Goal: Task Accomplishment & Management: Manage account settings

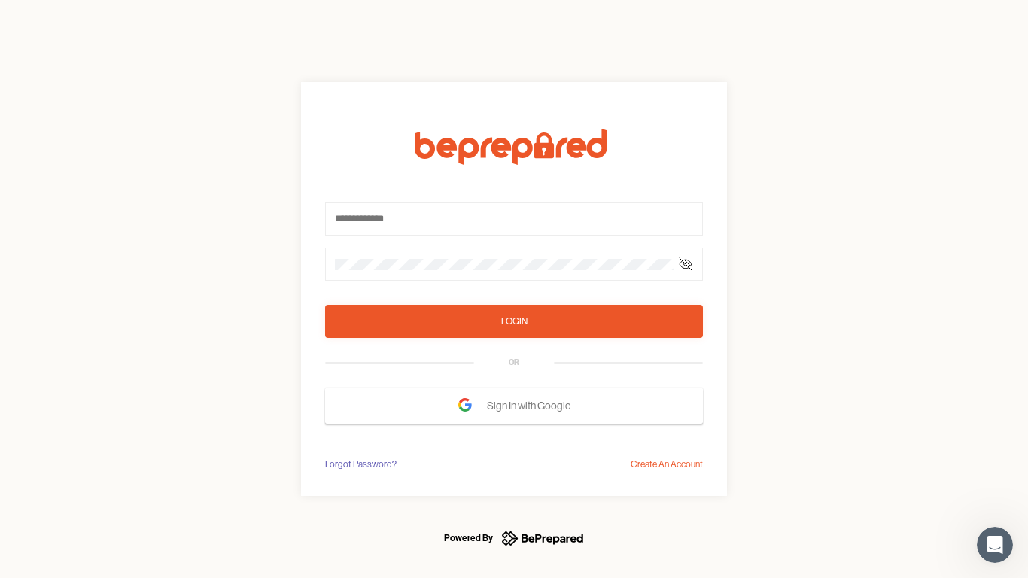
click at [514, 289] on form "Login OR Sign In with Google" at bounding box center [514, 276] width 378 height 295
click at [686, 264] on icon at bounding box center [686, 264] width 12 height 12
click at [514, 321] on div "Login" at bounding box center [514, 321] width 26 height 15
click at [514, 406] on span "Sign In with Google" at bounding box center [532, 405] width 91 height 27
click at [360, 465] on div "Forgot Password?" at bounding box center [361, 464] width 72 height 15
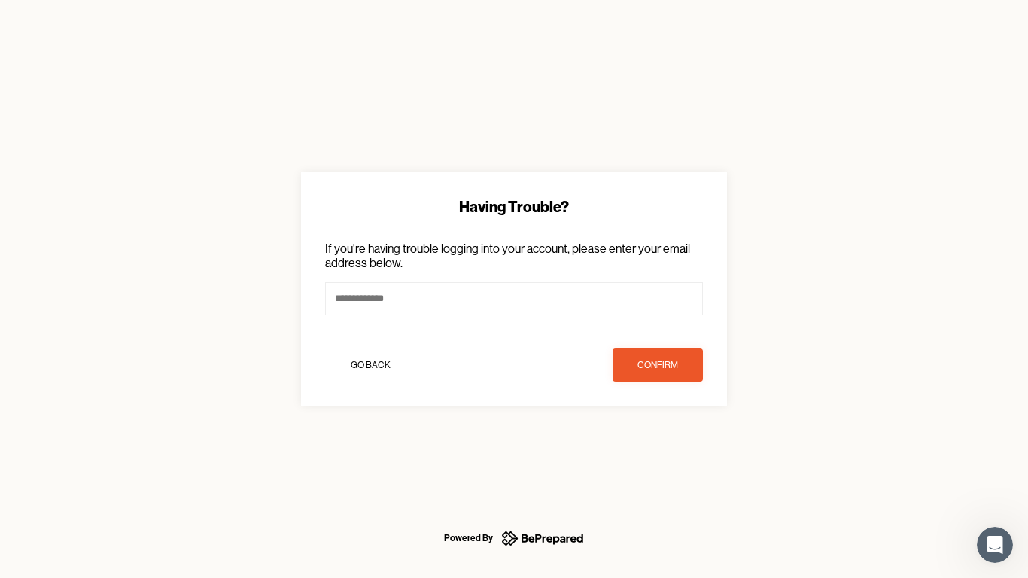
click at [667, 465] on div "Having Trouble? If you're having trouble logging into your account, please ente…" at bounding box center [514, 289] width 1028 height 578
click at [995, 545] on icon "Open Intercom Messenger" at bounding box center [995, 545] width 25 height 25
